Goal: Find specific page/section: Find specific page/section

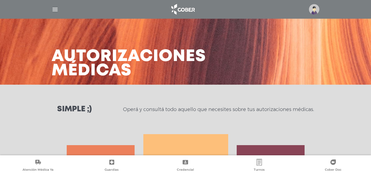
scroll to position [244, 0]
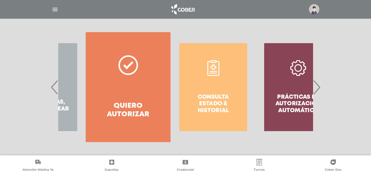
drag, startPoint x: 185, startPoint y: 76, endPoint x: 88, endPoint y: 89, distance: 97.6
click at [88, 89] on link "Quiero autorizar" at bounding box center [128, 87] width 85 height 110
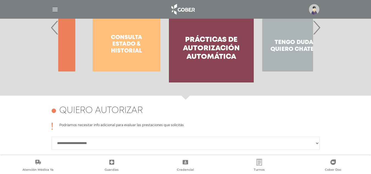
drag, startPoint x: 122, startPoint y: 59, endPoint x: 139, endPoint y: 59, distance: 17.0
click at [139, 59] on div "Consulta estado & historial" at bounding box center [126, 28] width 85 height 110
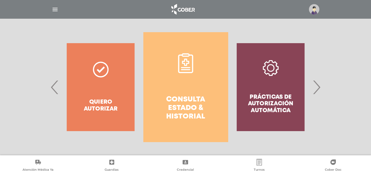
click at [183, 43] on link "Consulta estado & historial" at bounding box center [185, 87] width 85 height 110
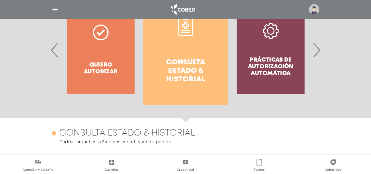
scroll to position [134, 0]
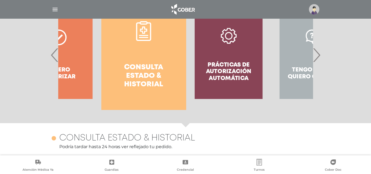
drag, startPoint x: 270, startPoint y: 59, endPoint x: 226, endPoint y: 63, distance: 44.1
click at [227, 63] on div "Prácticas de autorización automática" at bounding box center [228, 55] width 85 height 110
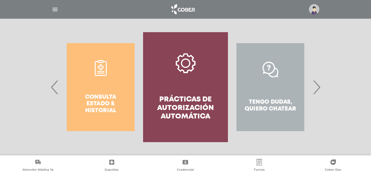
click at [194, 64] on icon at bounding box center [186, 63] width 20 height 20
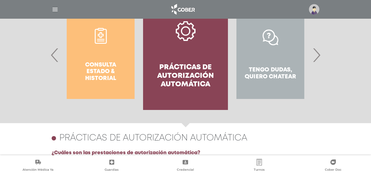
scroll to position [117, 0]
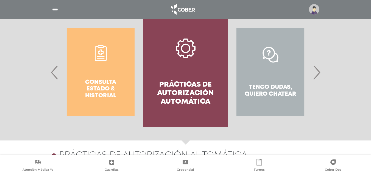
drag, startPoint x: 189, startPoint y: 71, endPoint x: 238, endPoint y: 61, distance: 50.1
click at [238, 61] on div "Consulta estado & historial Prácticas de autorización automática Tengo dudas, q…" at bounding box center [143, 72] width 850 height 110
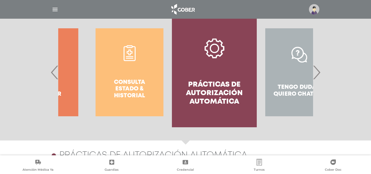
drag, startPoint x: 203, startPoint y: 74, endPoint x: 242, endPoint y: 76, distance: 38.5
click at [242, 76] on link "Prácticas de autorización automática" at bounding box center [214, 72] width 85 height 110
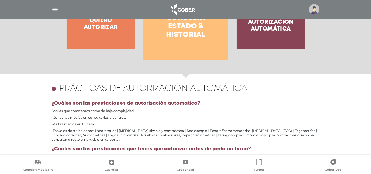
click at [203, 52] on link "Consulta estado & historial" at bounding box center [185, 6] width 85 height 110
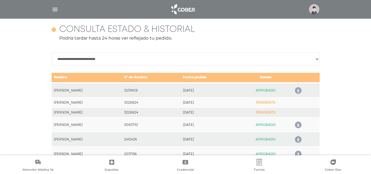
scroll to position [244, 0]
